Goal: Task Accomplishment & Management: Manage account settings

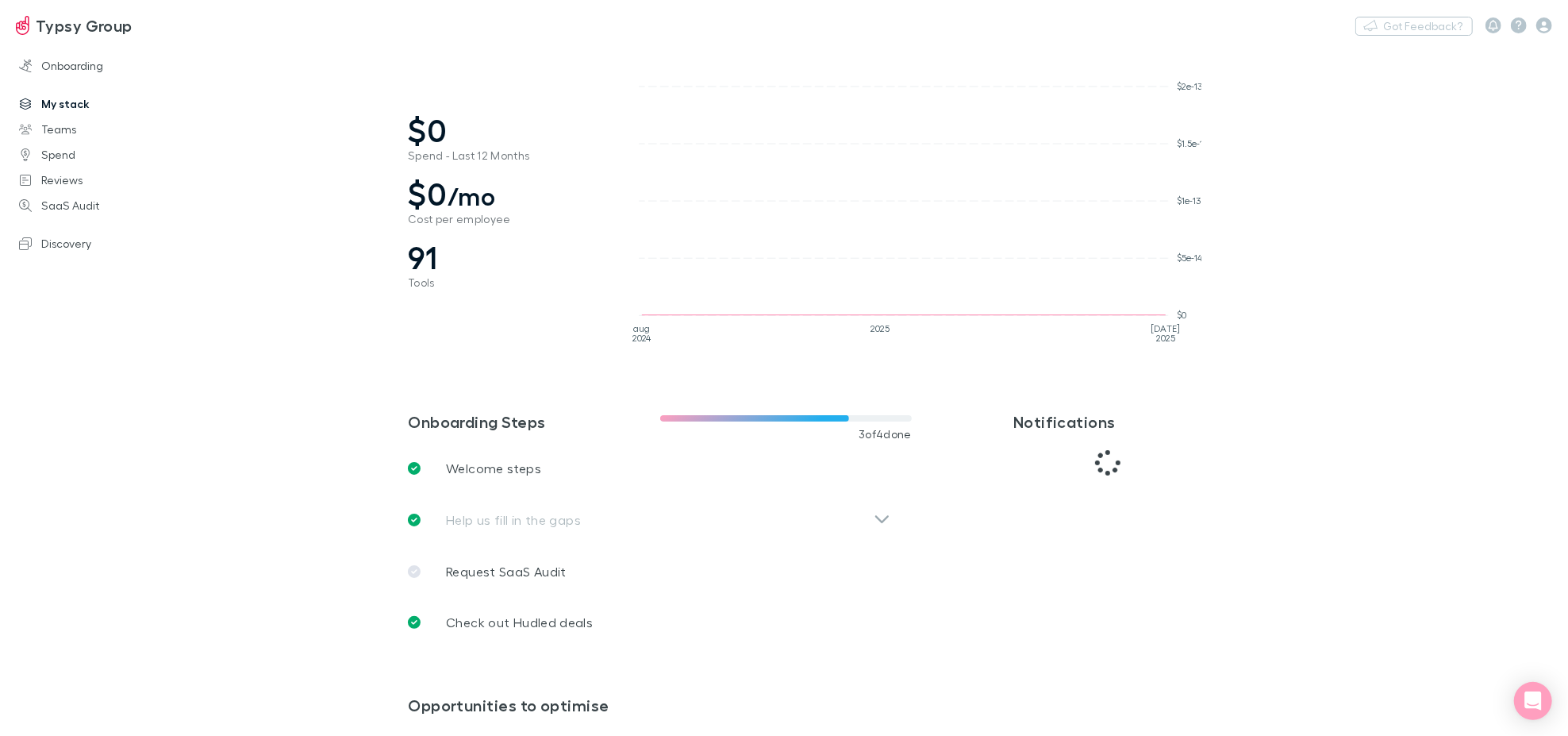
click at [80, 102] on link "My stack" at bounding box center [109, 103] width 213 height 25
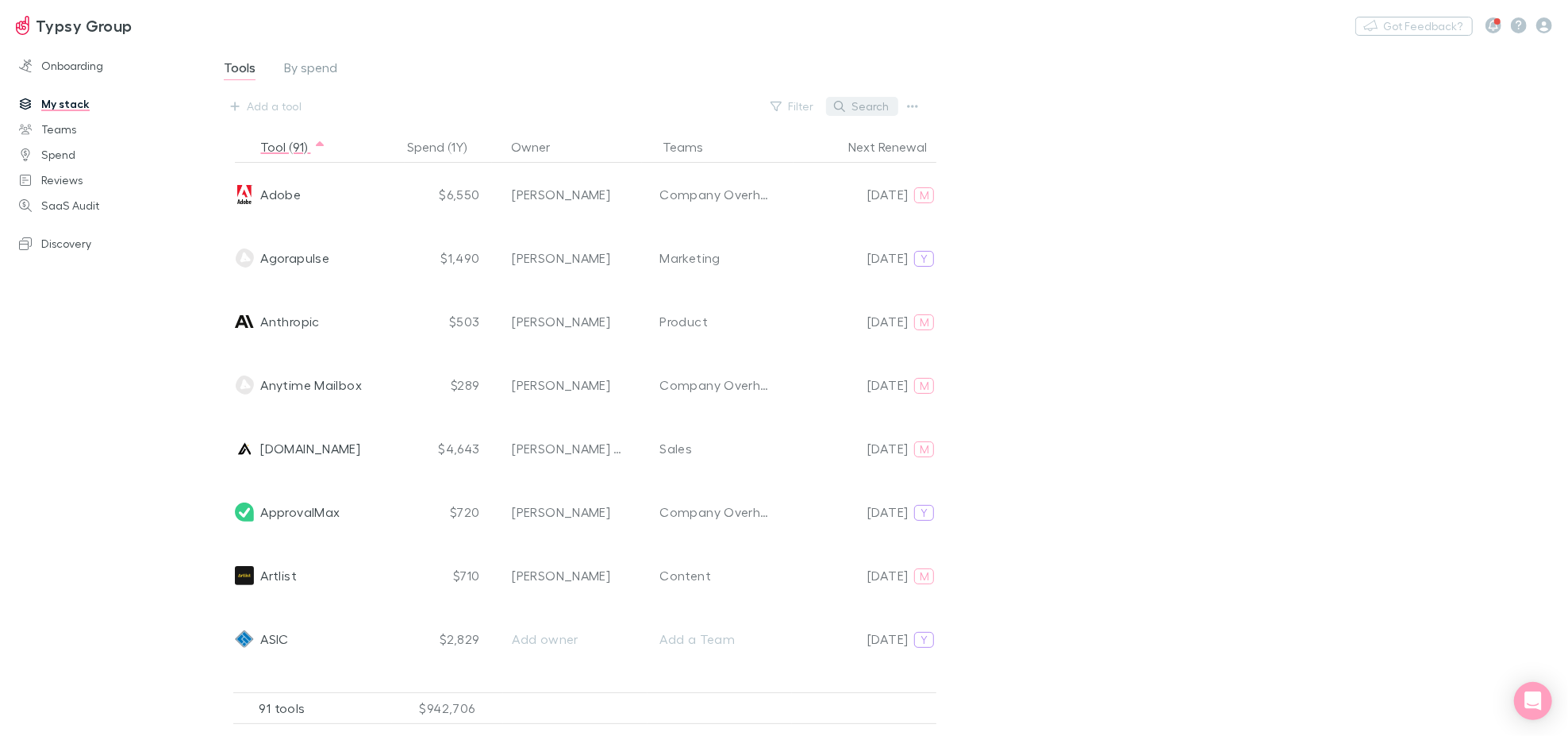
click at [886, 105] on button "Search" at bounding box center [862, 106] width 73 height 19
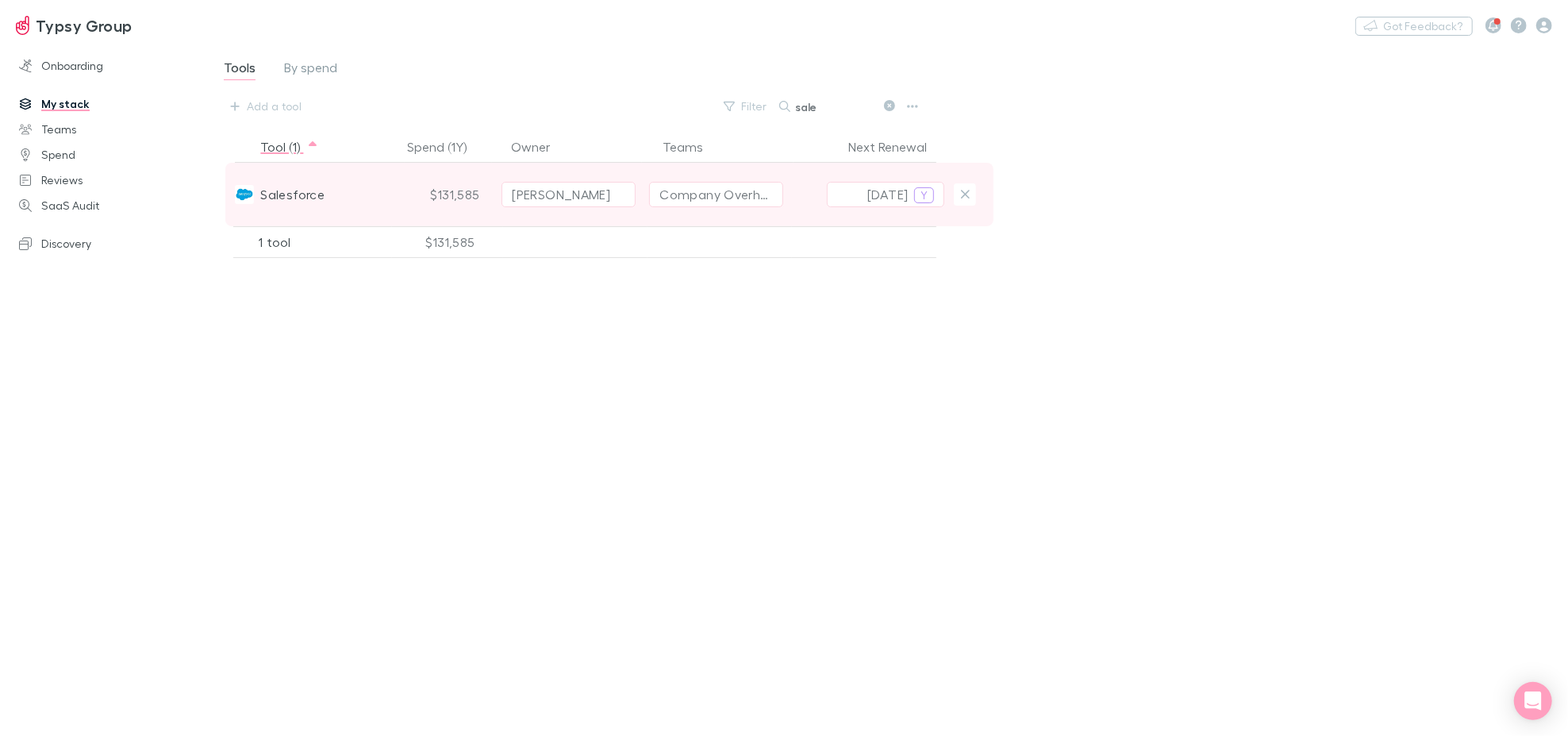
type input "sale"
click at [290, 196] on span "Salesforce" at bounding box center [292, 194] width 64 height 63
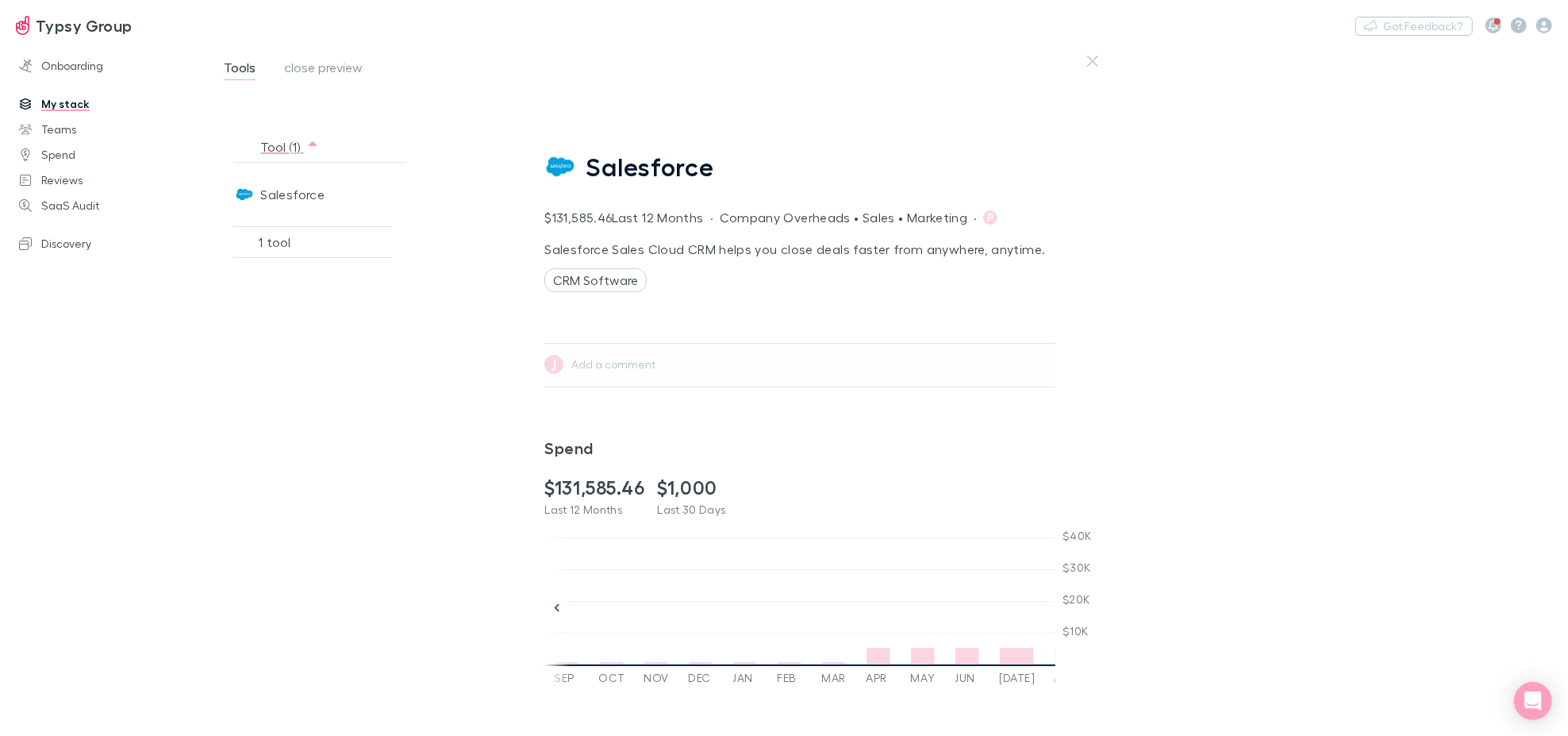
scroll to position [0, 3218]
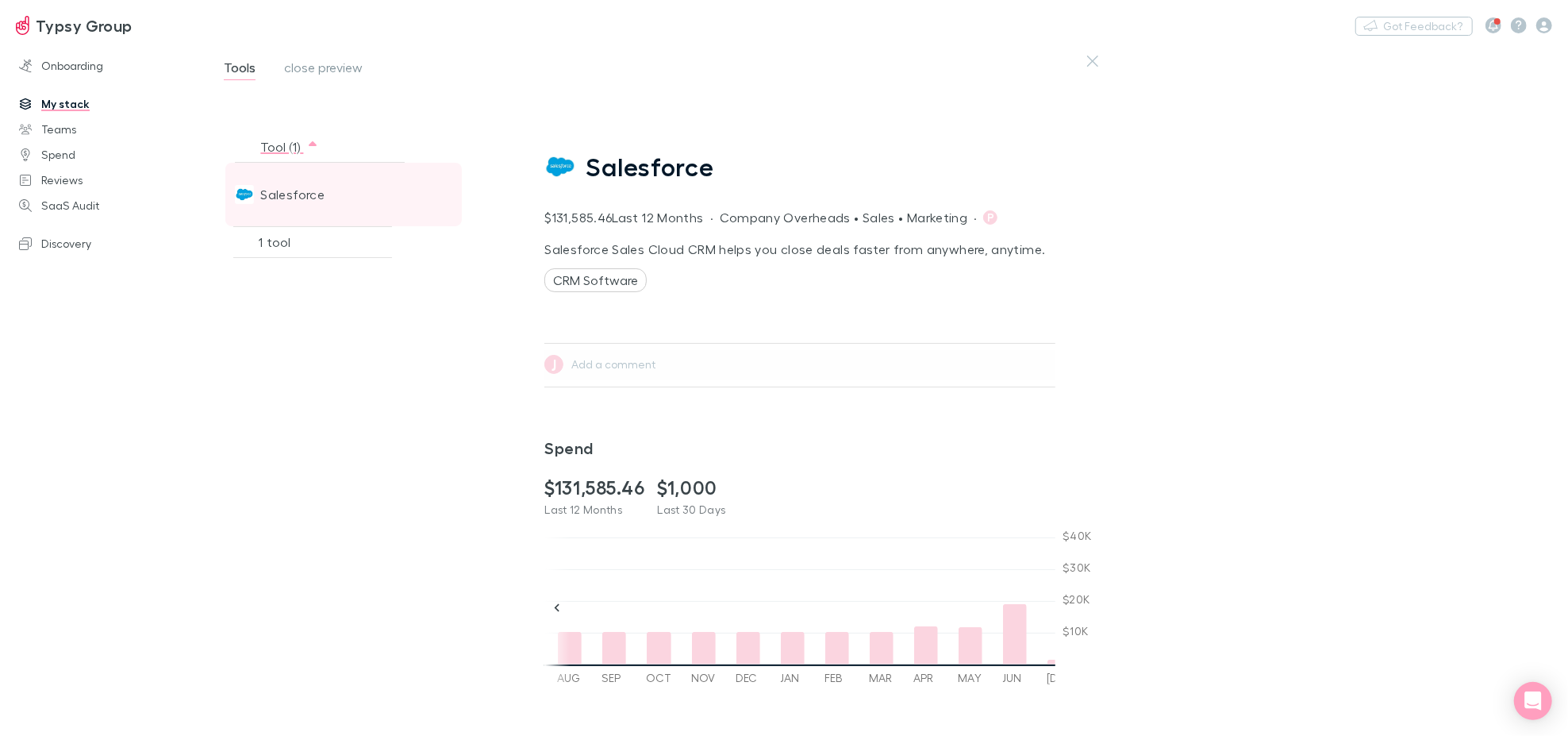
click at [305, 199] on span "Salesforce" at bounding box center [292, 194] width 64 height 63
click at [48, 111] on link "My stack" at bounding box center [109, 103] width 213 height 25
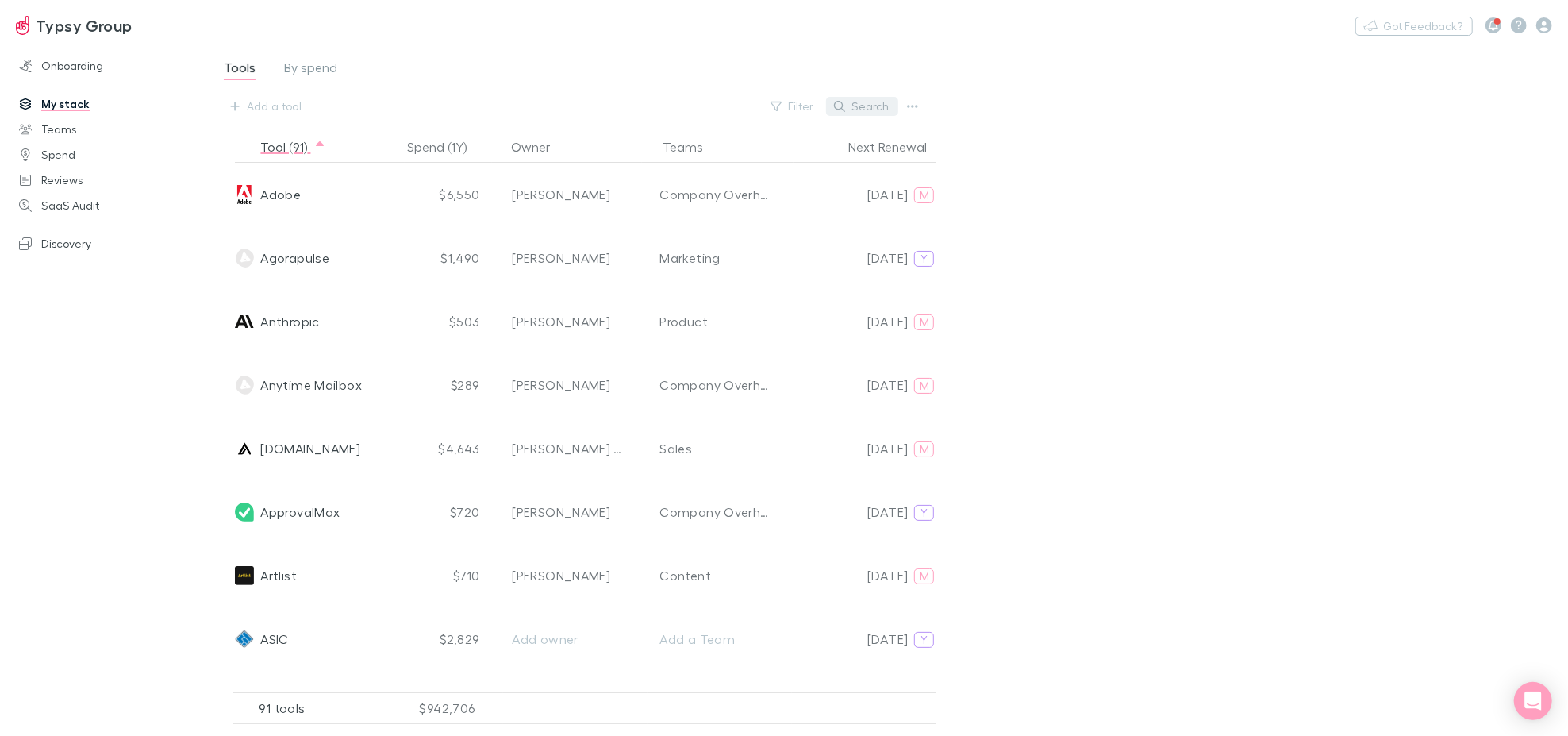
click at [872, 100] on button "Search" at bounding box center [862, 106] width 73 height 19
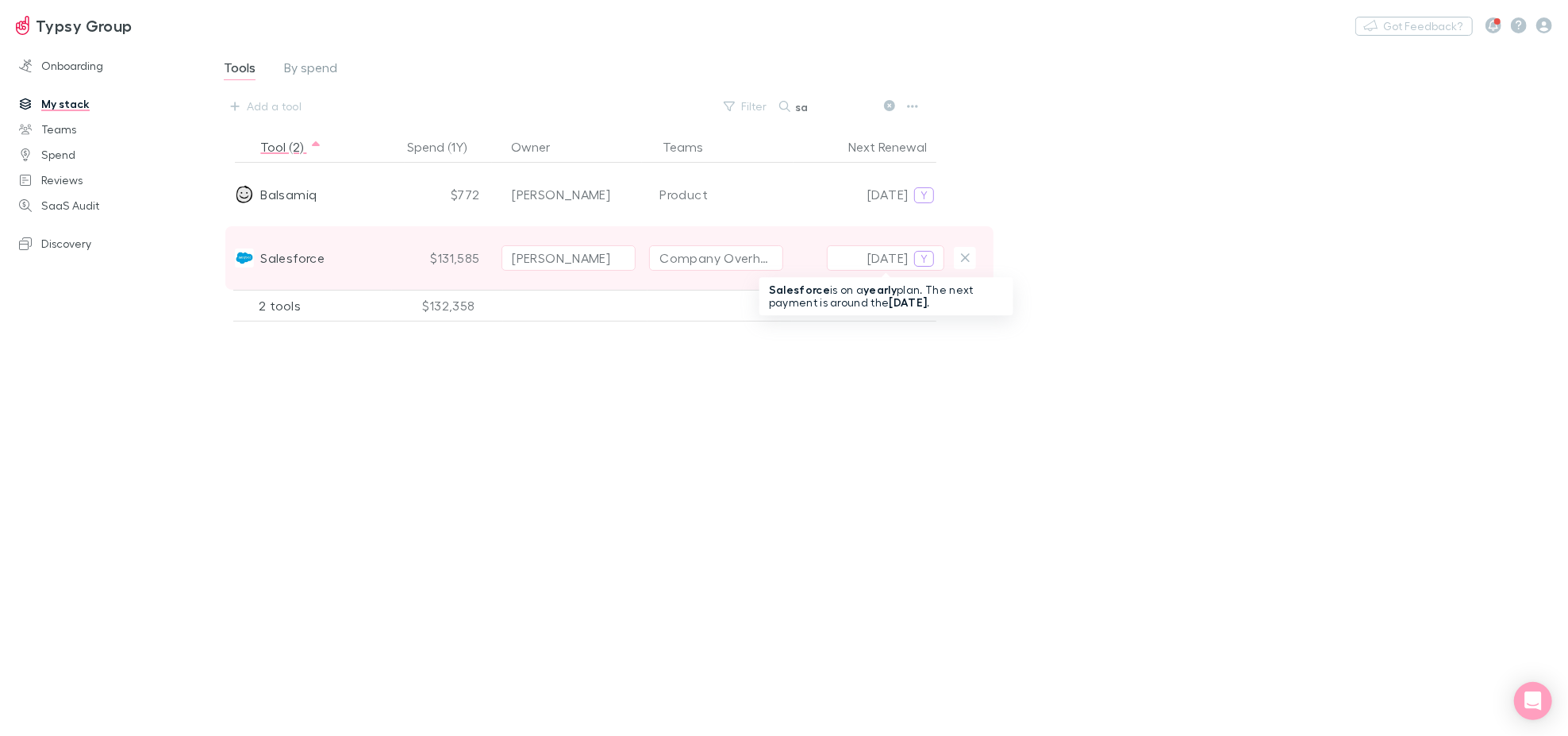
type input "sa"
click at [868, 262] on p "[DATE]" at bounding box center [888, 258] width 41 height 19
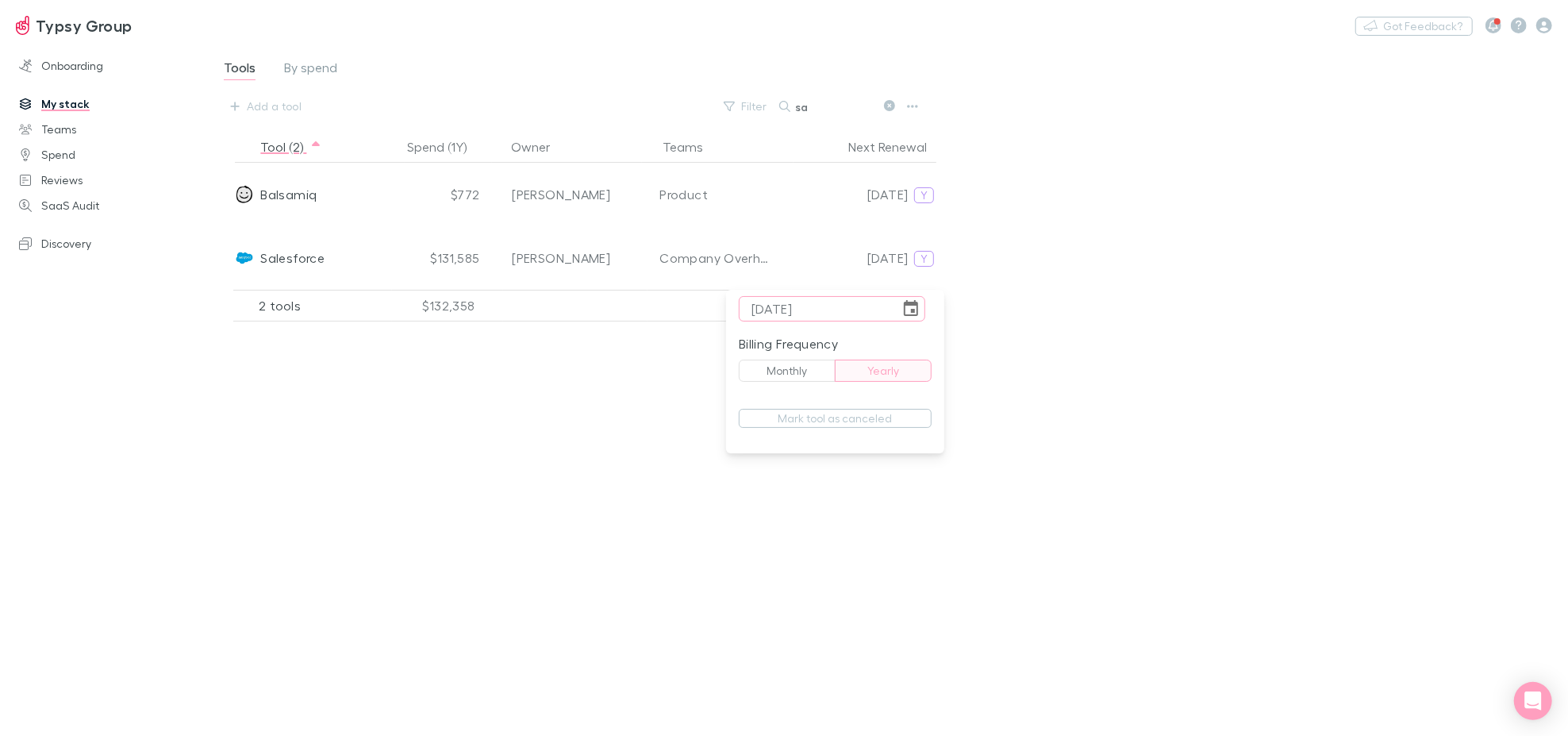
type input "05/06/2028"
click at [1136, 408] on div at bounding box center [784, 368] width 1568 height 736
click at [885, 107] on icon at bounding box center [889, 105] width 11 height 11
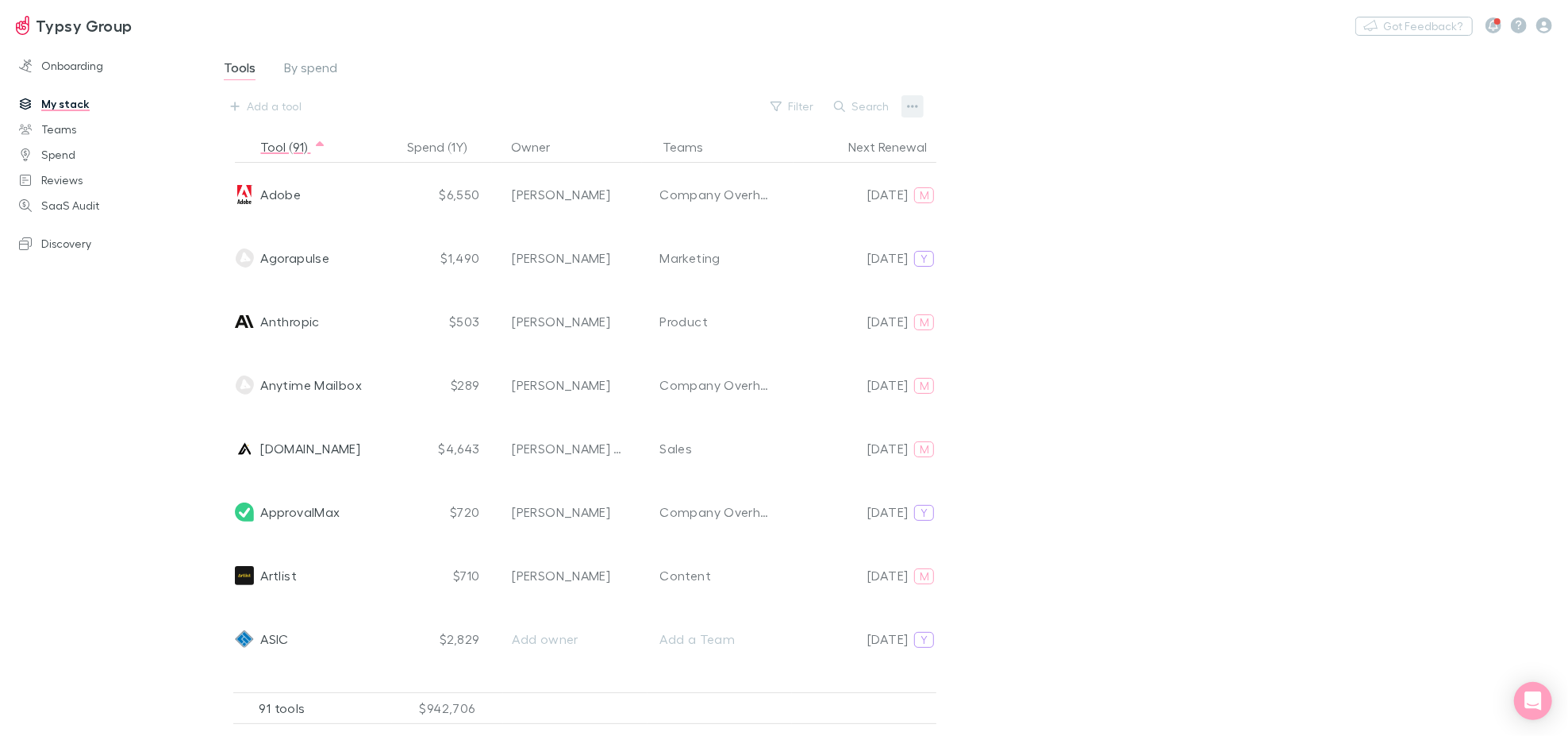
click at [912, 105] on icon "button" at bounding box center [913, 106] width 11 height 3
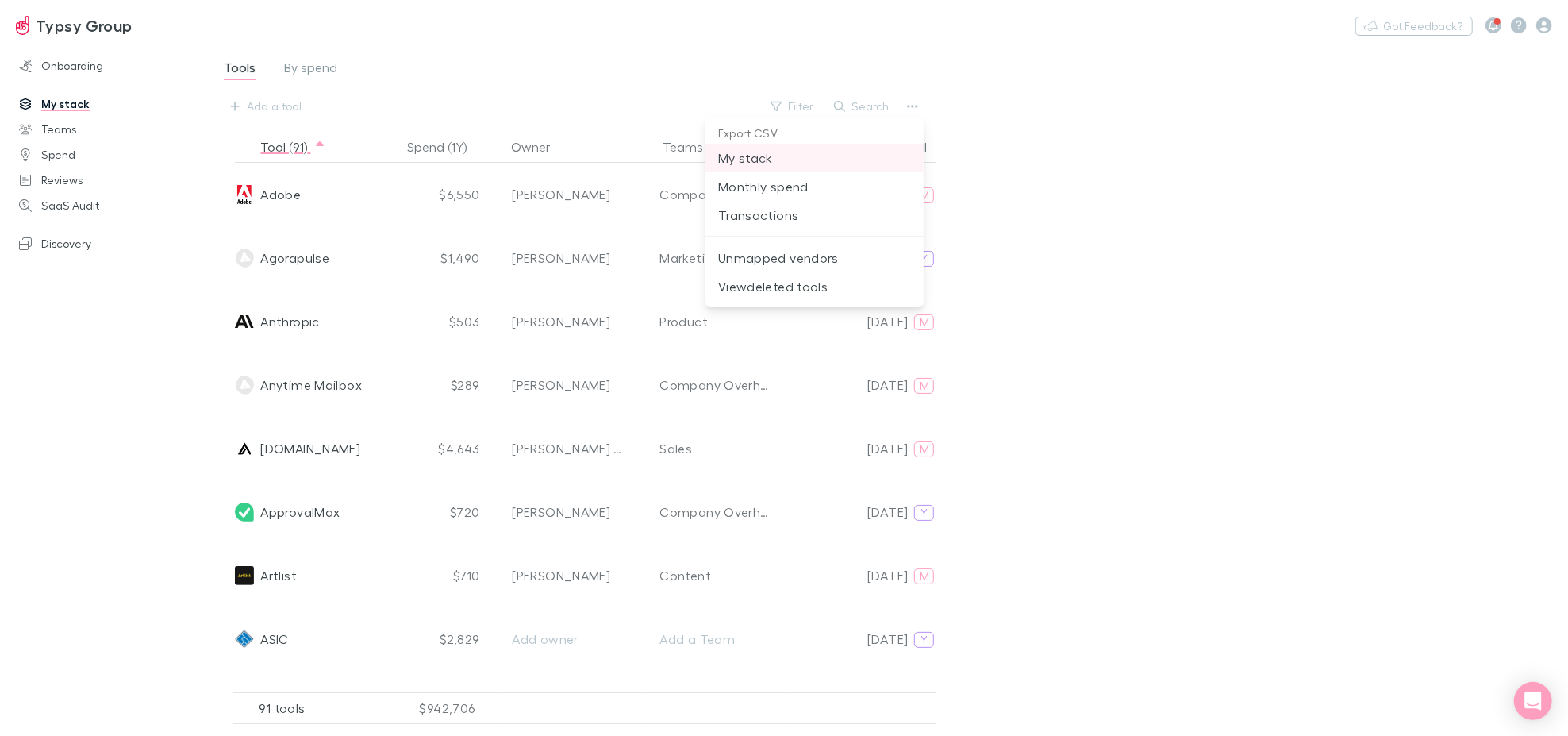
click at [834, 163] on span "My stack" at bounding box center [814, 158] width 193 height 19
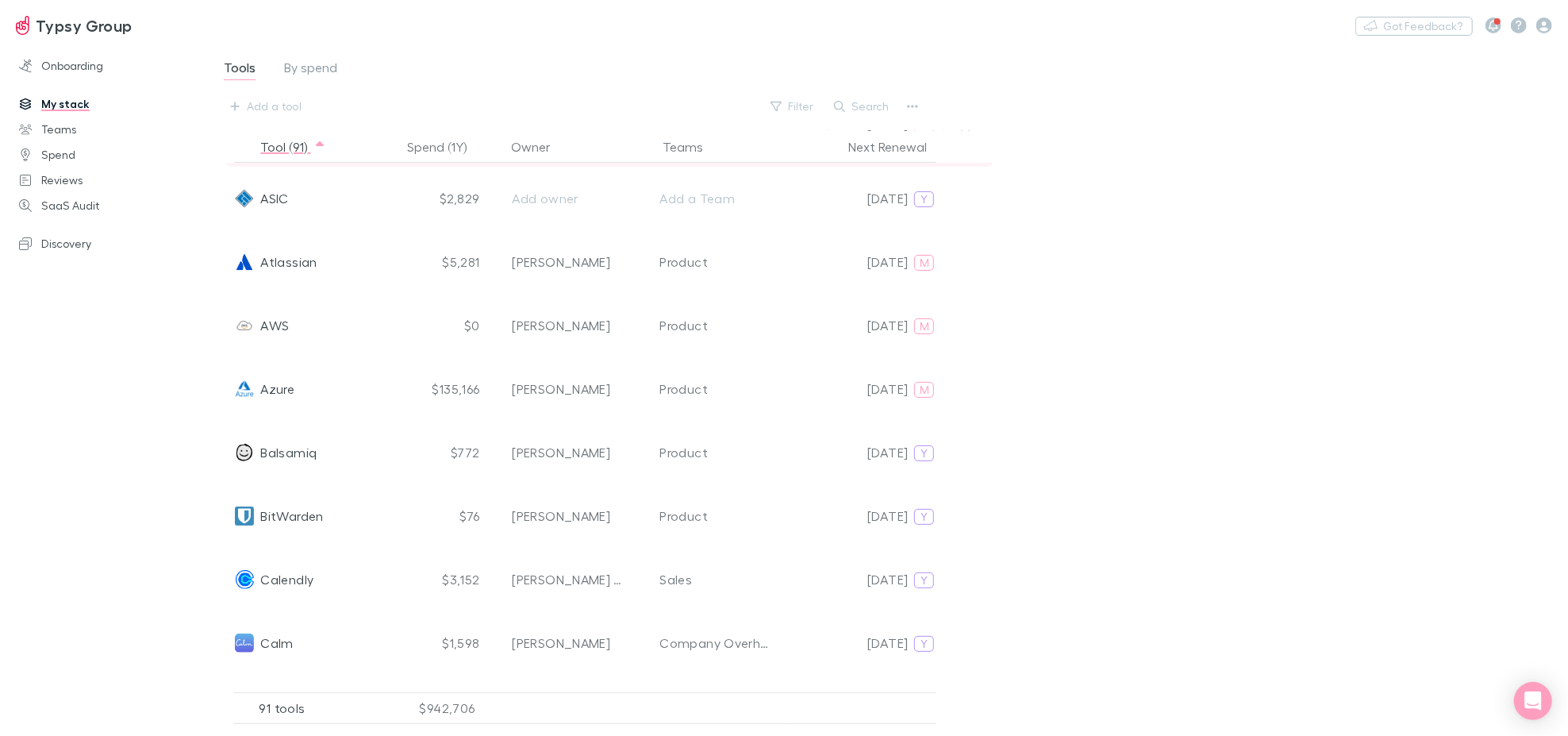
scroll to position [353, 0]
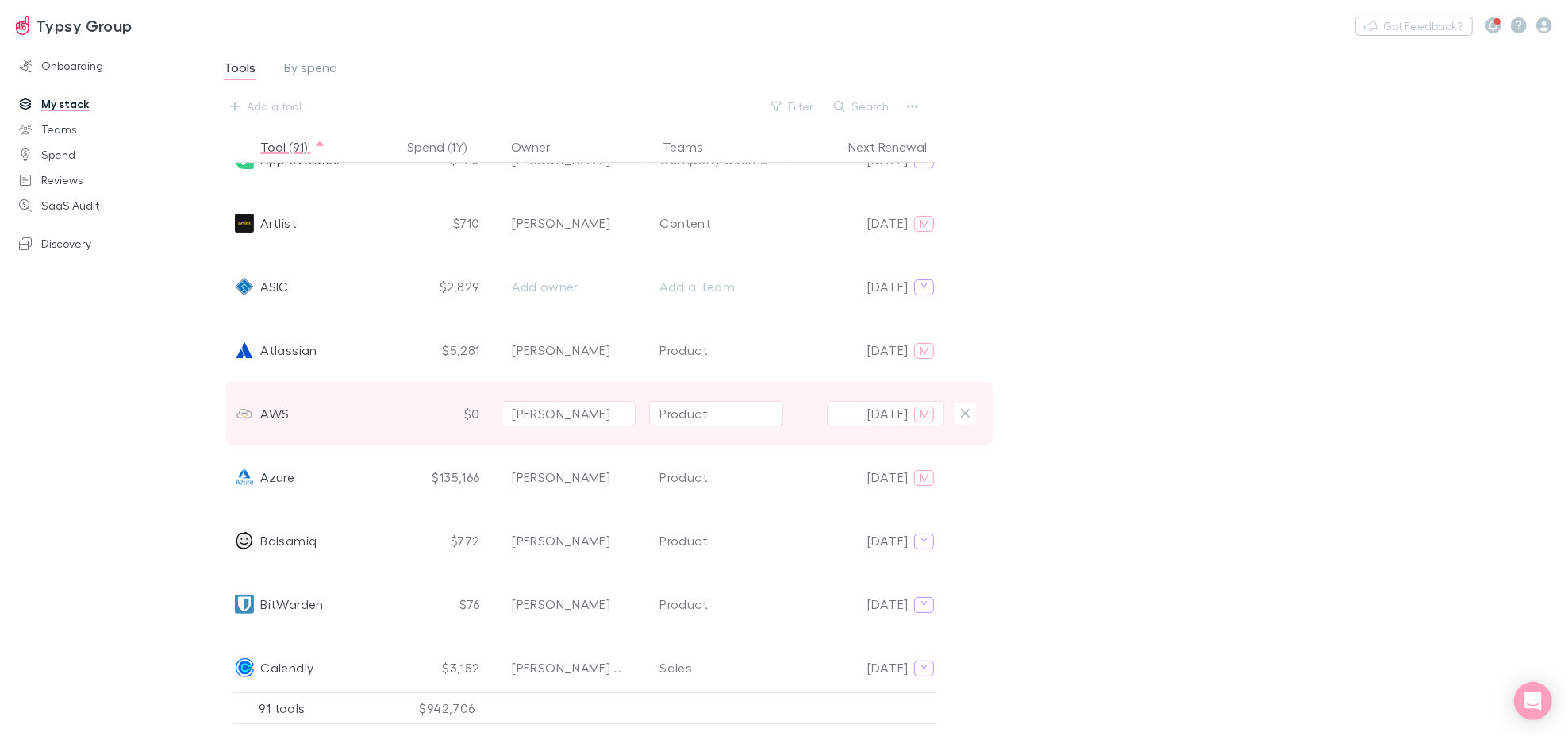
click at [416, 419] on div "$0" at bounding box center [445, 413] width 87 height 63
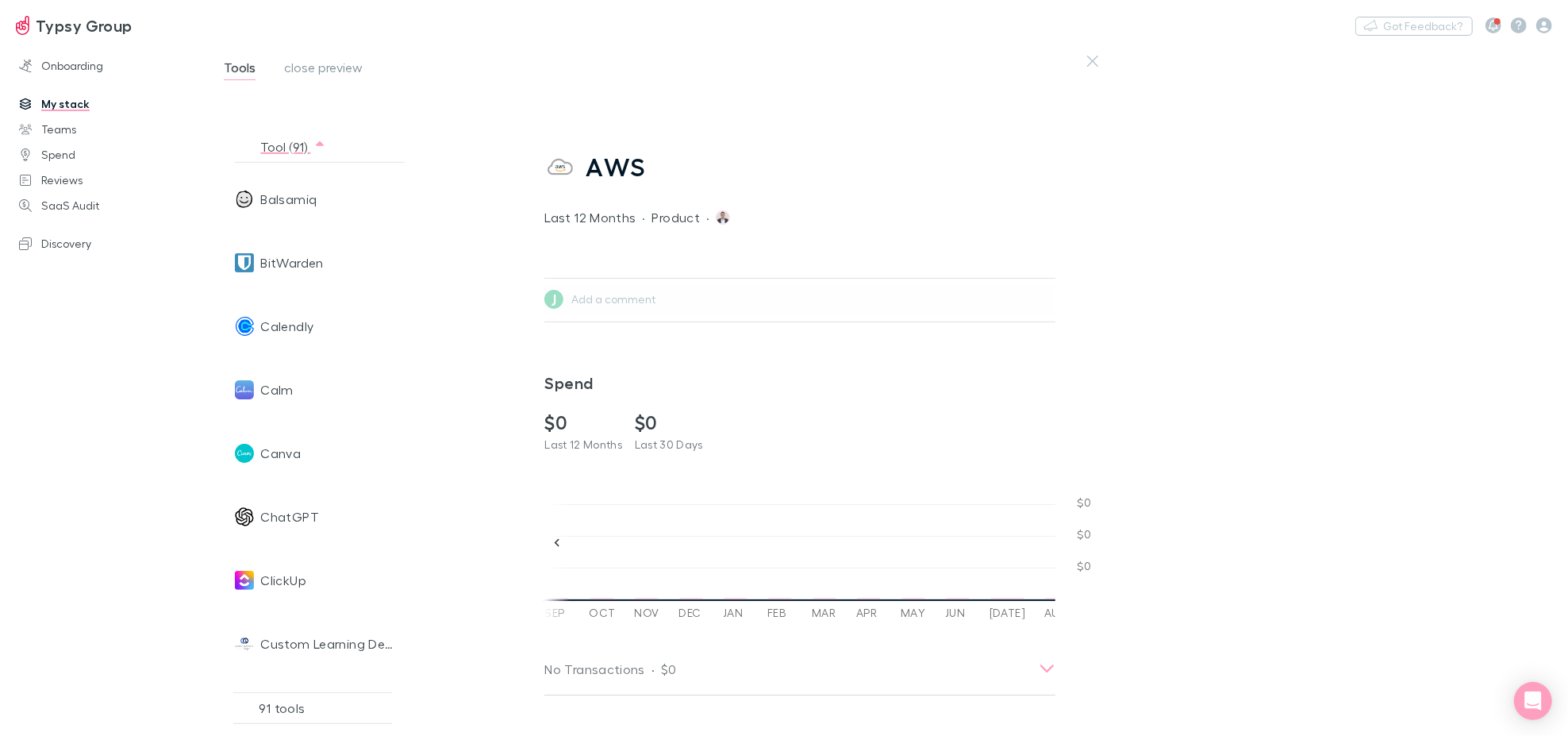
scroll to position [705, 0]
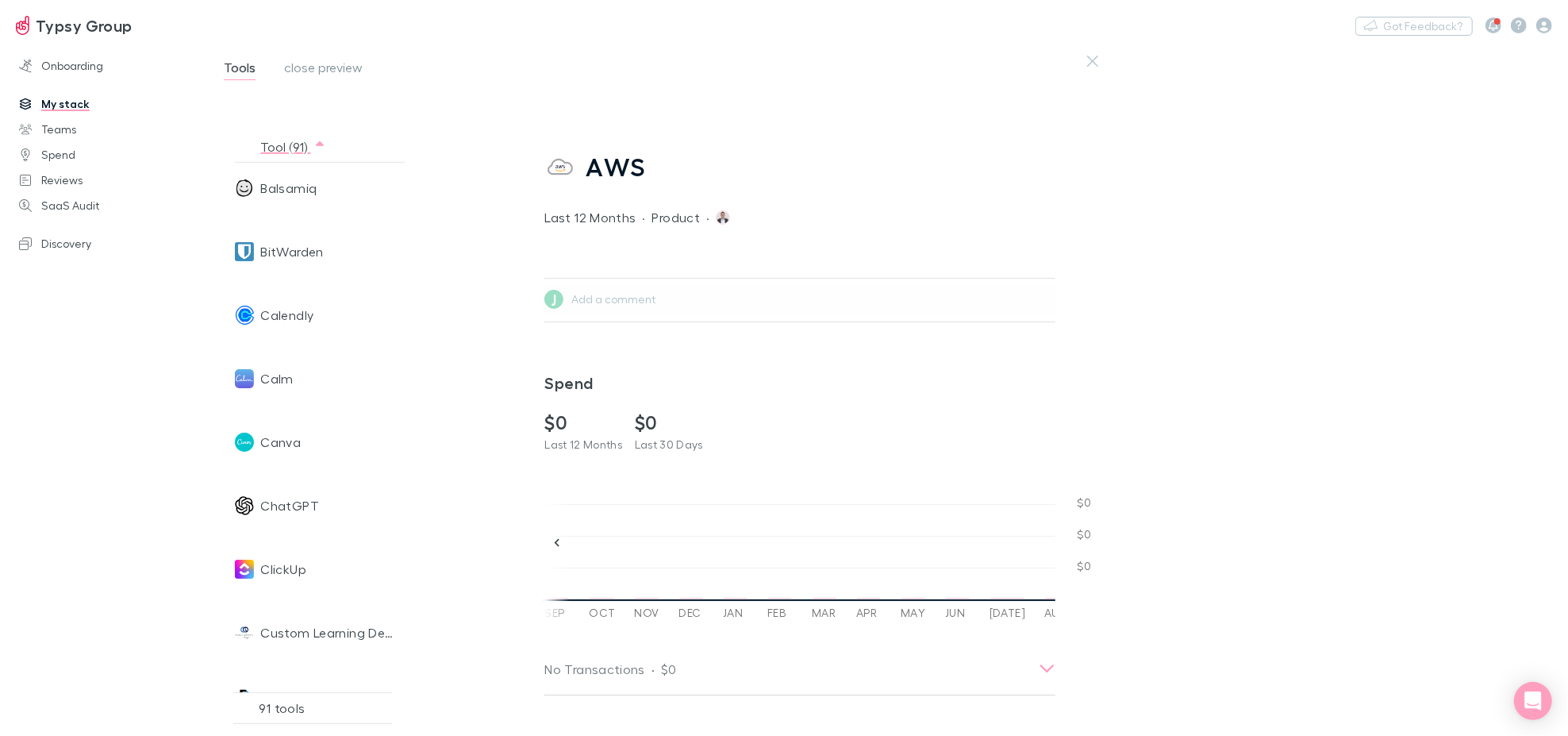
click at [56, 103] on link "My stack" at bounding box center [109, 103] width 213 height 25
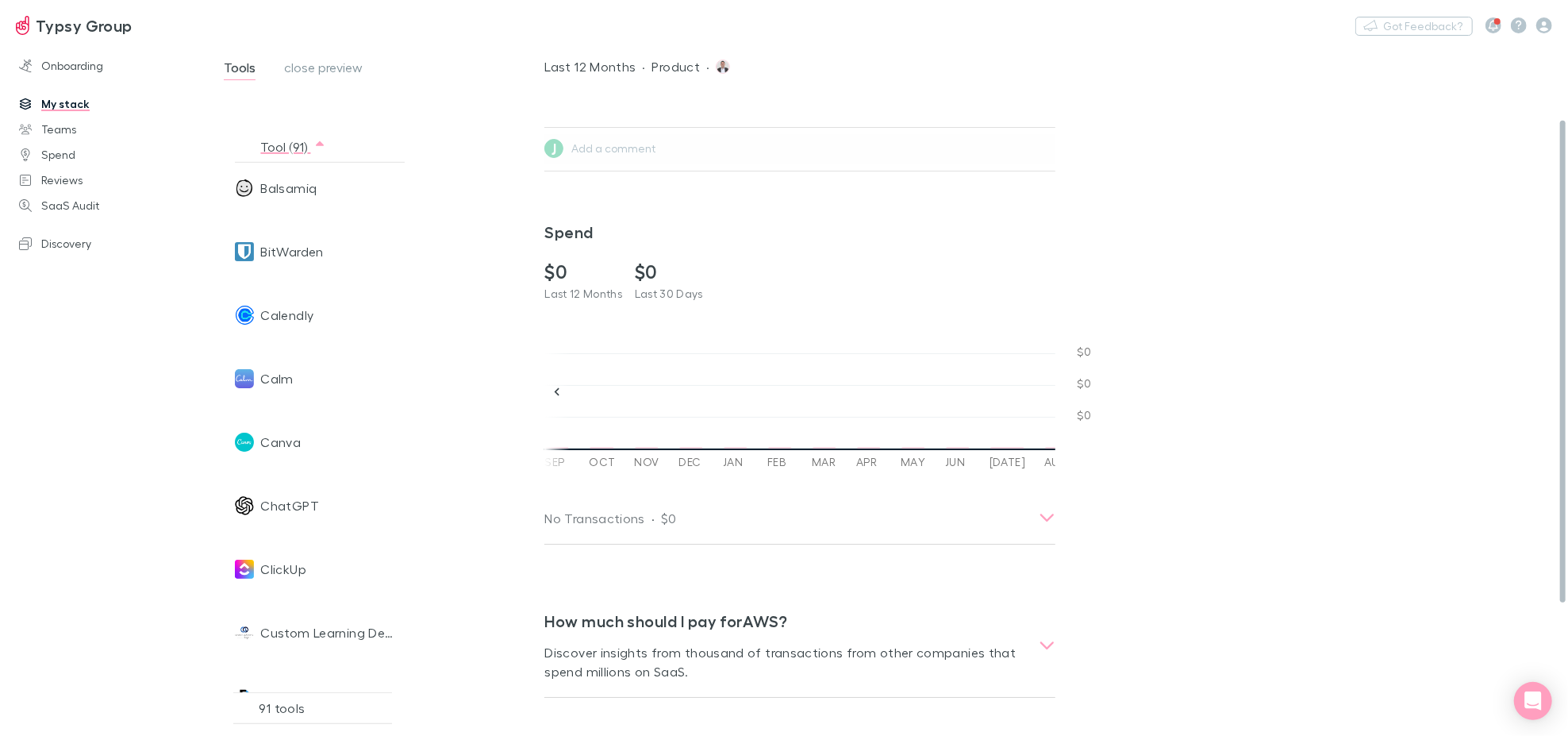
scroll to position [275, 0]
